Goal: Check status: Verify the current state of an ongoing process or item

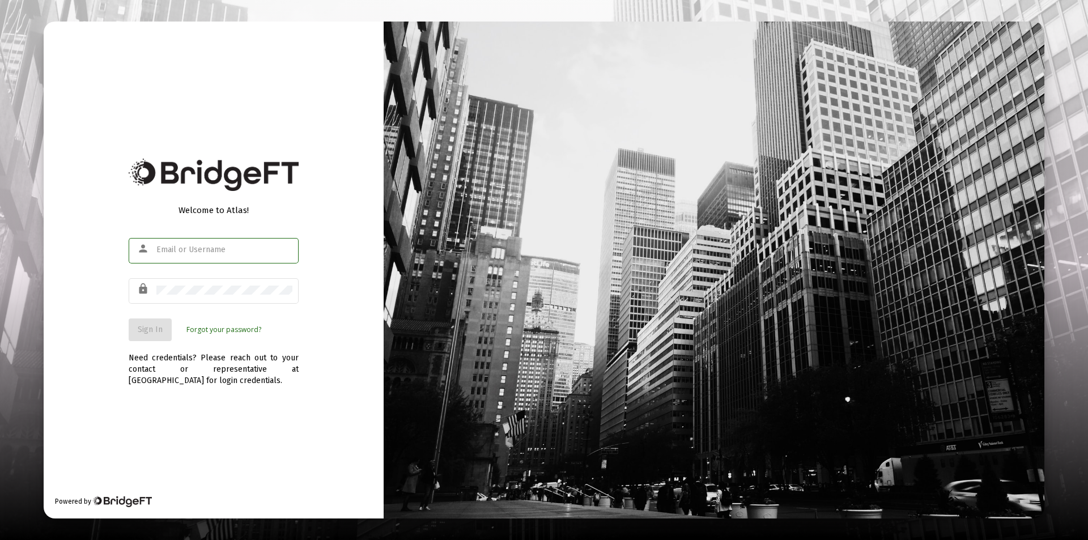
type input "[PERSON_NAME][EMAIL_ADDRESS][DOMAIN_NAME]"
drag, startPoint x: 244, startPoint y: 411, endPoint x: 213, endPoint y: 381, distance: 42.9
click at [242, 410] on div "Welcome to Atlas! person [PERSON_NAME][EMAIL_ADDRESS][DOMAIN_NAME] lock Sign In…" at bounding box center [214, 270] width 340 height 497
click at [144, 336] on button "Sign In" at bounding box center [150, 329] width 43 height 23
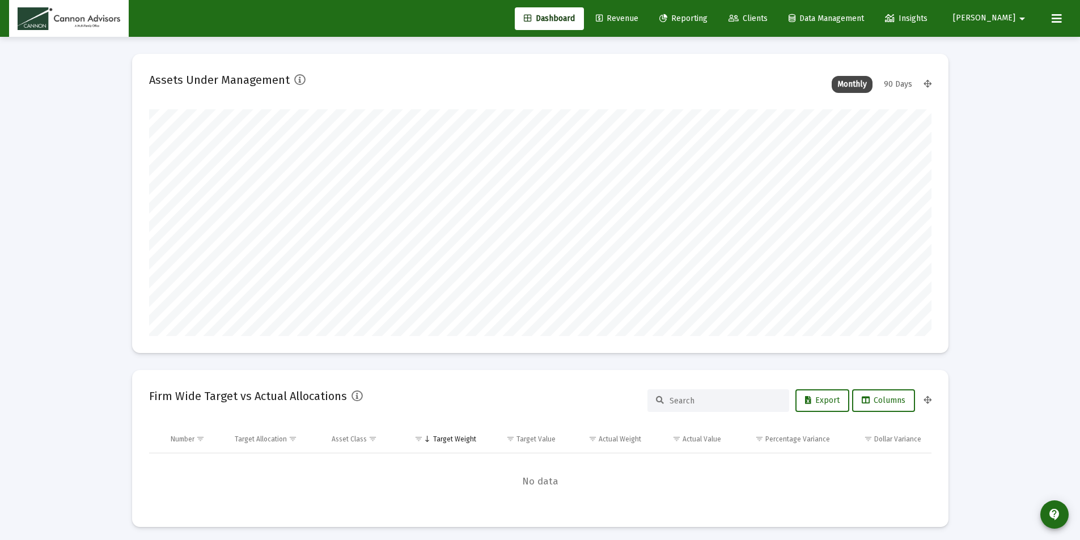
scroll to position [227, 782]
type input "[DATE]"
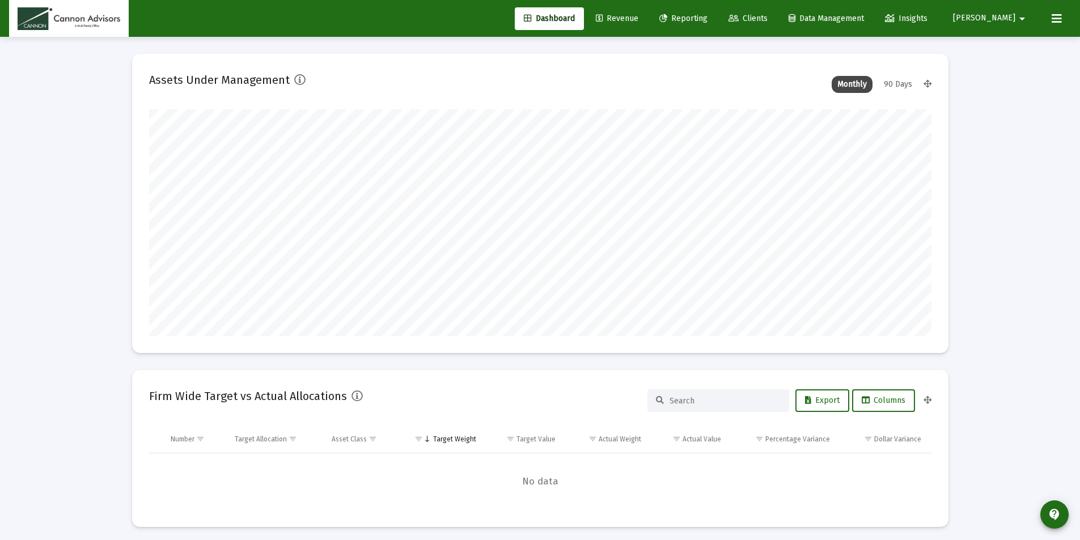
click at [707, 14] on span "Reporting" at bounding box center [683, 19] width 48 height 10
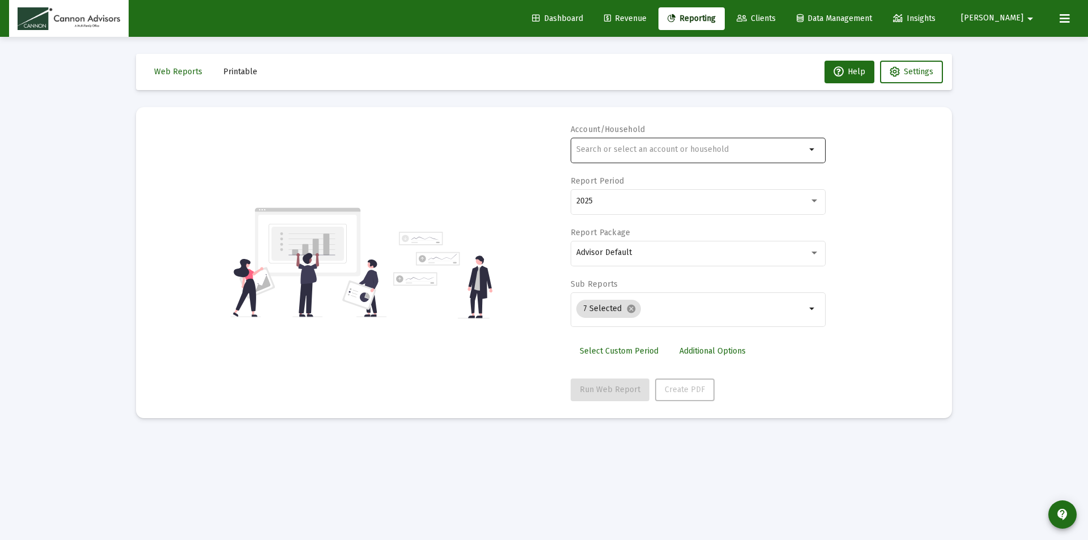
click at [617, 142] on div at bounding box center [691, 149] width 230 height 28
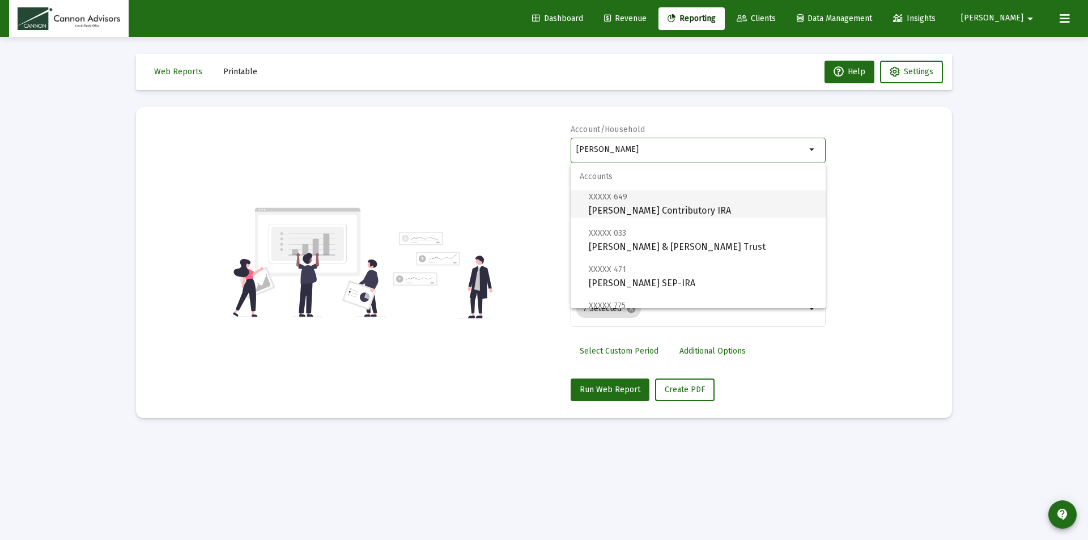
scroll to position [397, 0]
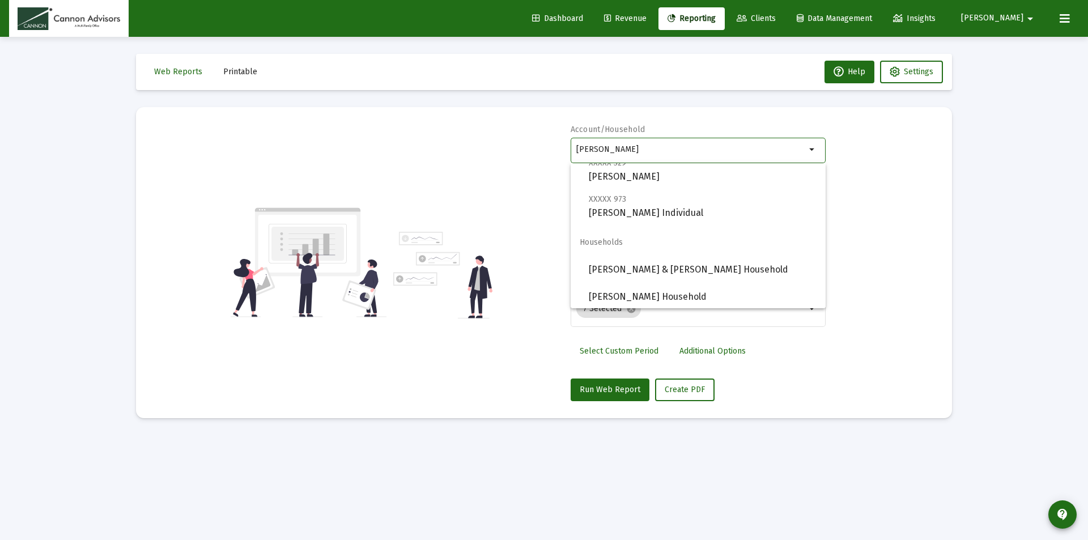
drag, startPoint x: 614, startPoint y: 146, endPoint x: 532, endPoint y: 155, distance: 82.7
click at [533, 155] on div "Account/Household [PERSON_NAME] arrow_drop_down Report Period 2025 Report Packa…" at bounding box center [544, 262] width 782 height 277
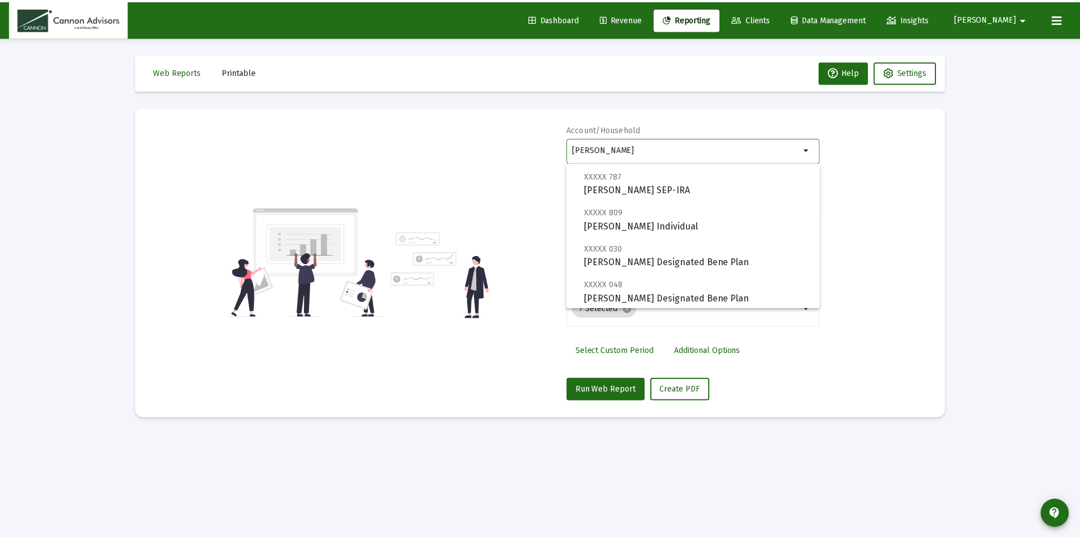
scroll to position [154, 0]
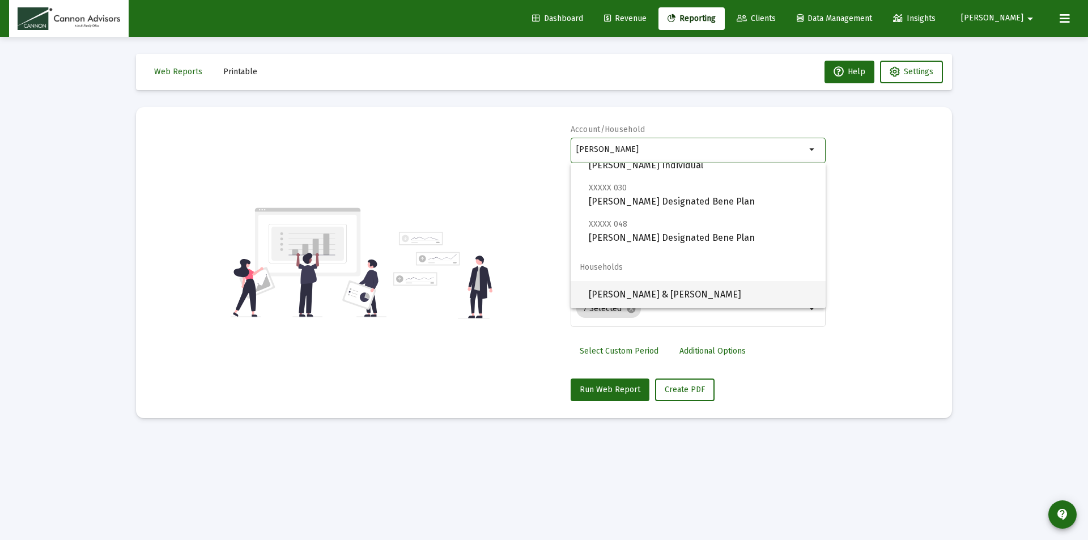
click at [667, 291] on span "[PERSON_NAME] & [PERSON_NAME]" at bounding box center [703, 294] width 228 height 27
type input "[PERSON_NAME] & [PERSON_NAME]"
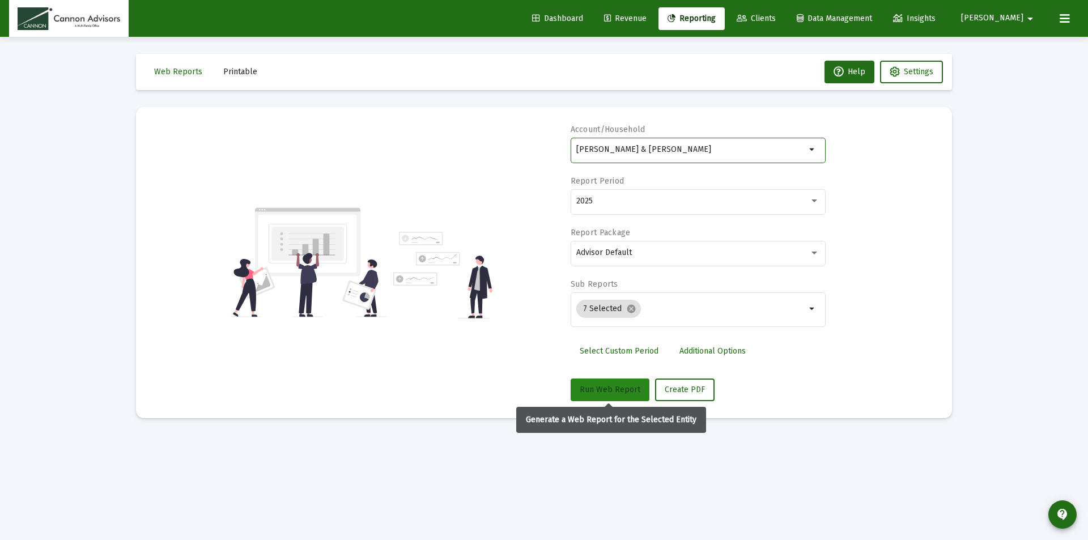
click at [616, 384] on button "Run Web Report" at bounding box center [610, 390] width 79 height 23
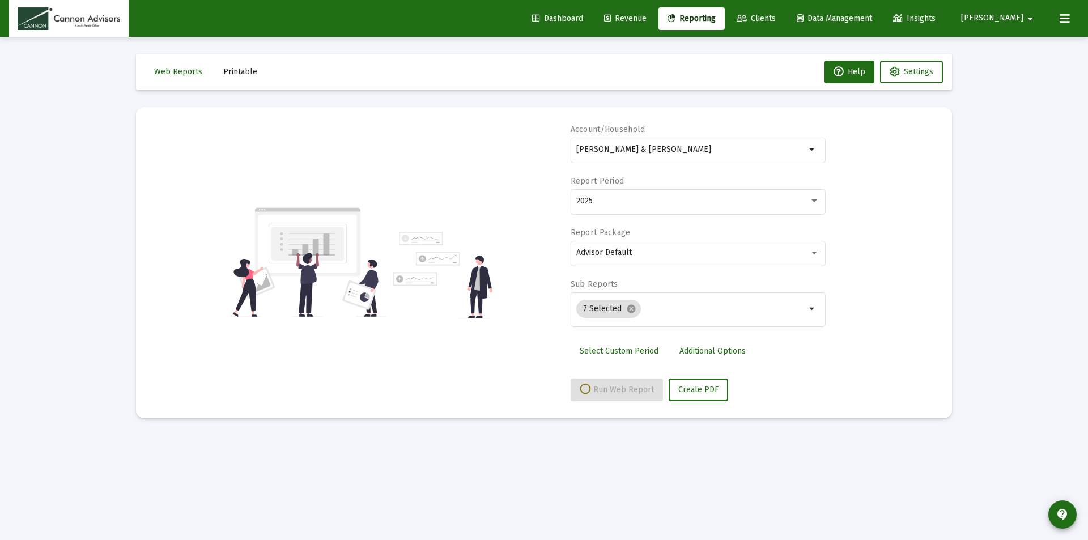
select select "View all"
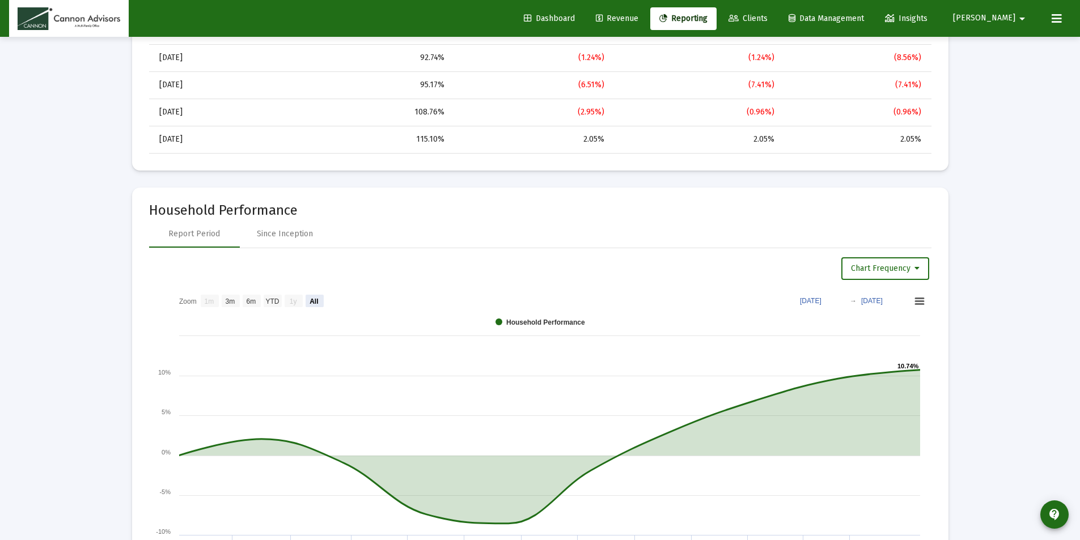
scroll to position [1190, 0]
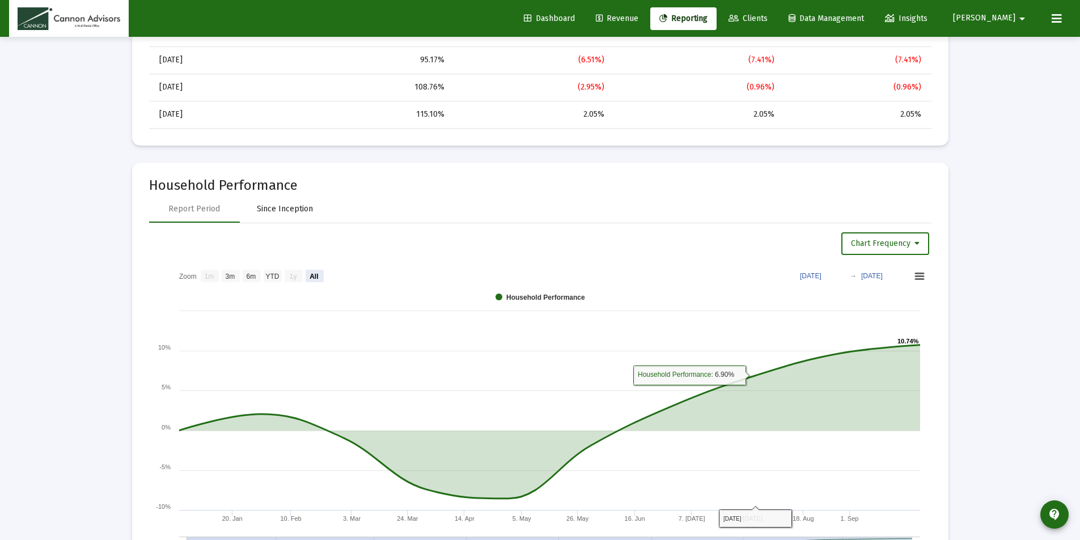
click at [299, 205] on div "Since Inception" at bounding box center [285, 208] width 56 height 11
select select "View all"
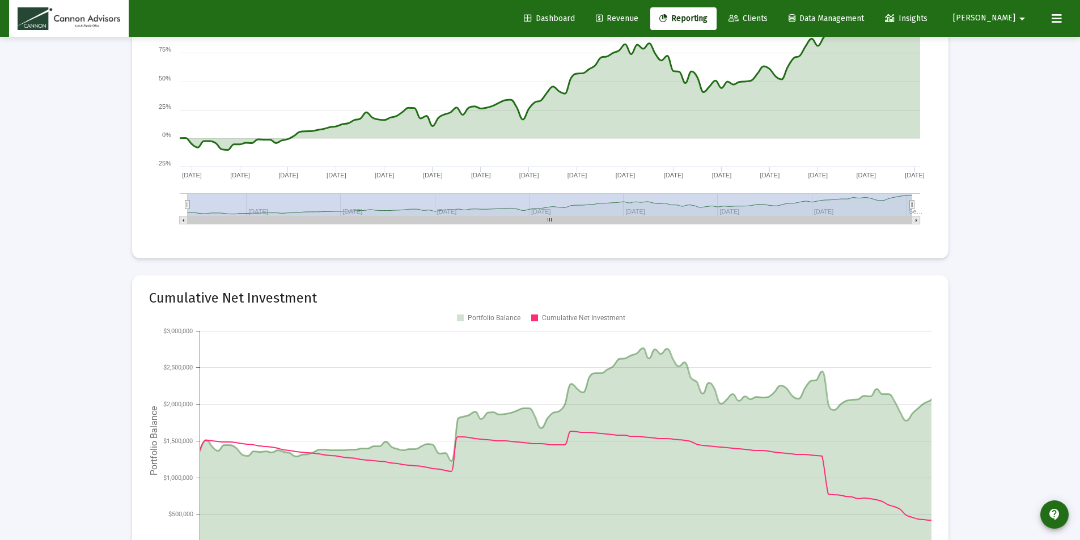
scroll to position [1587, 0]
